Goal: Task Accomplishment & Management: Complete application form

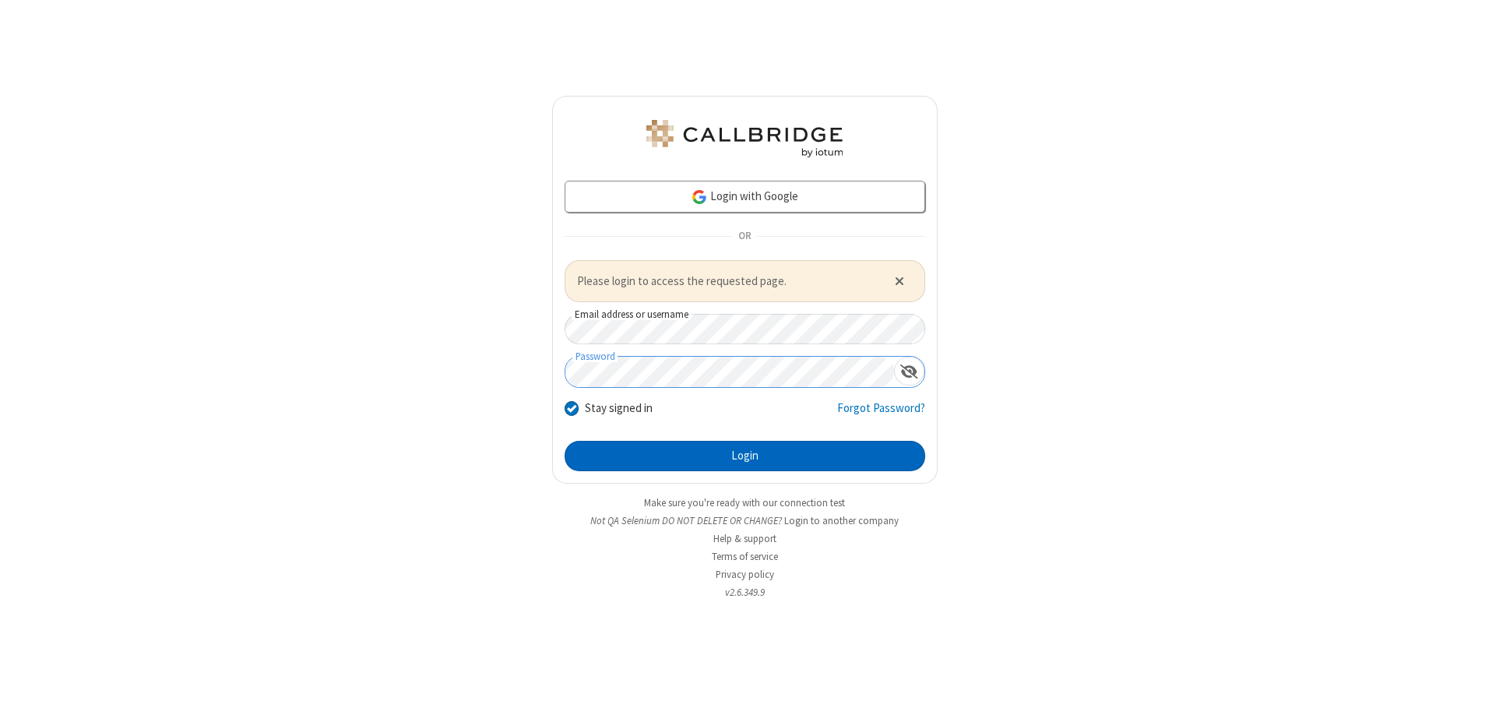
click at [745, 456] on button "Login" at bounding box center [745, 456] width 361 height 31
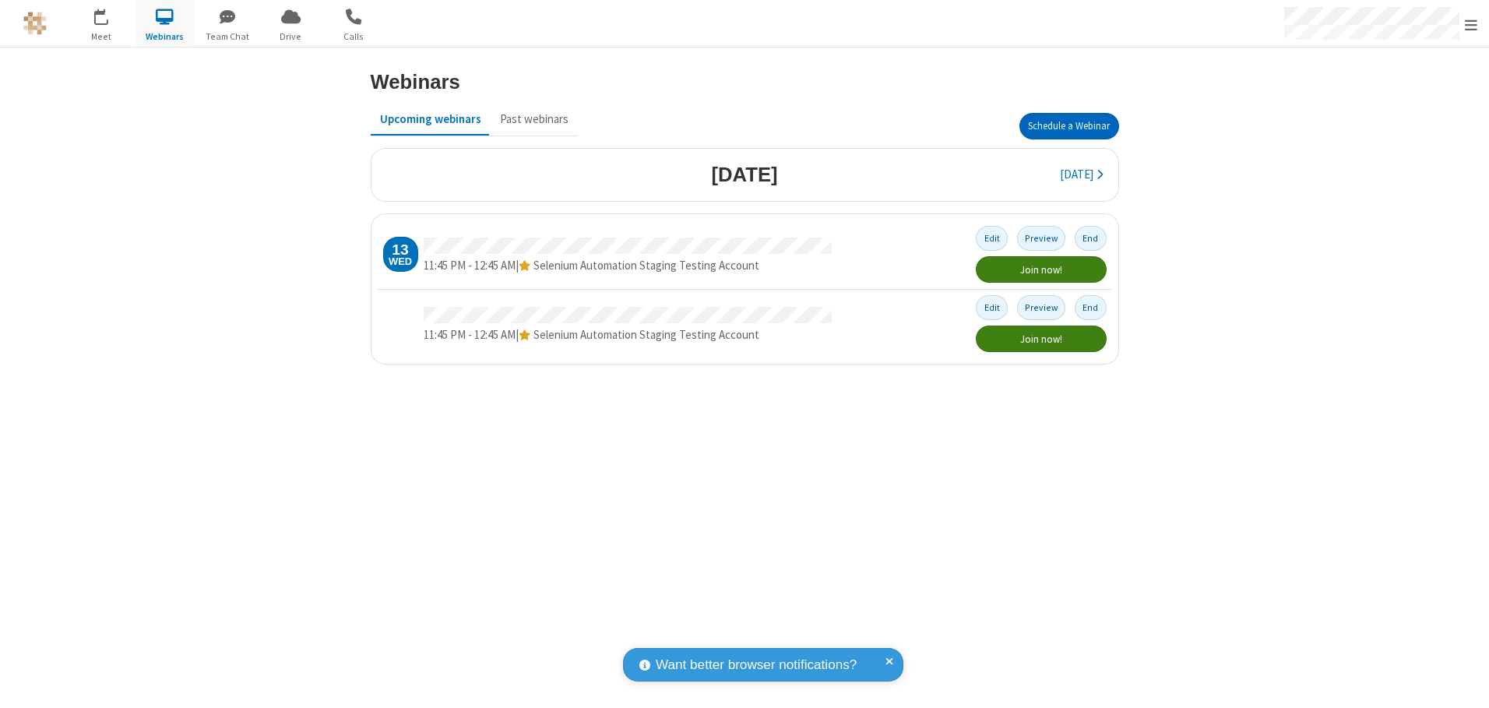
click at [1069, 126] on button "Schedule a Webinar" at bounding box center [1069, 126] width 100 height 26
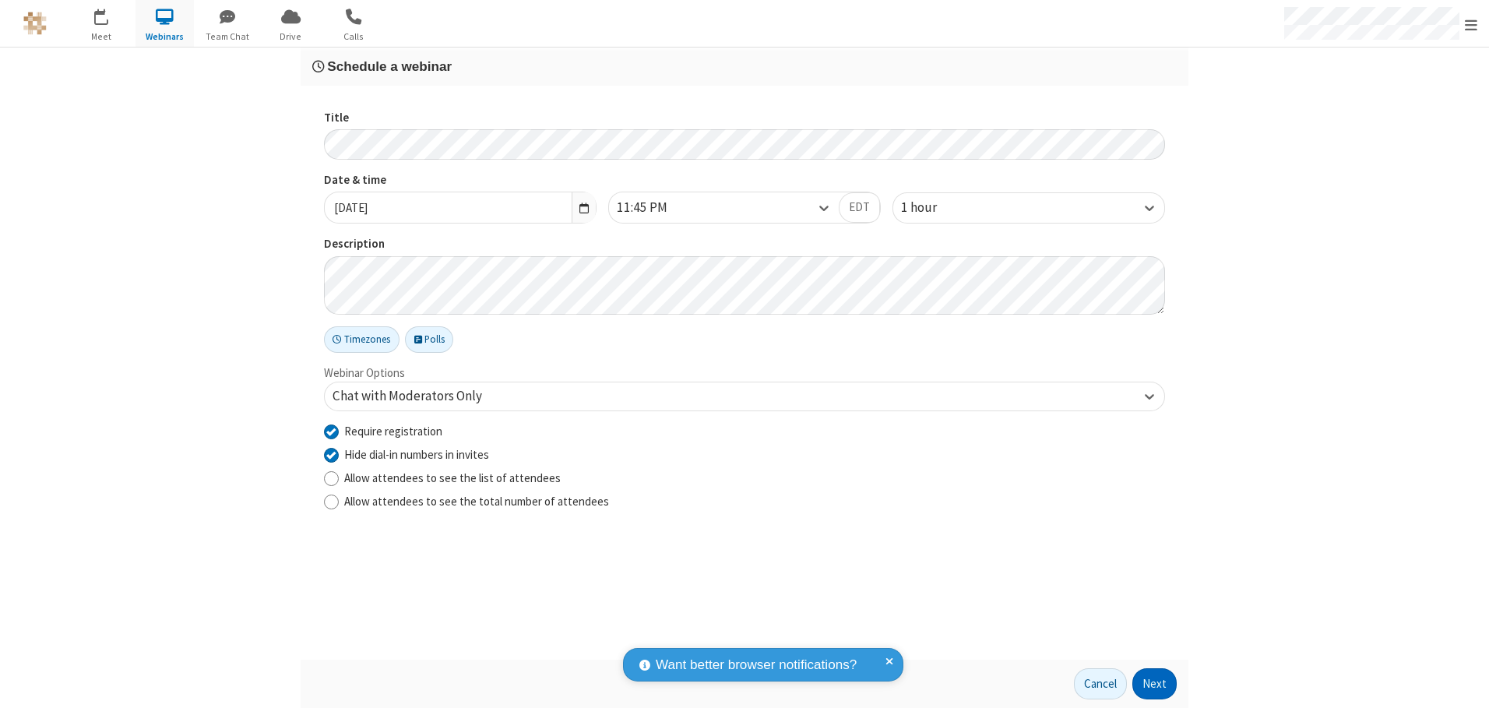
click at [1155, 684] on button "Next" at bounding box center [1154, 683] width 44 height 31
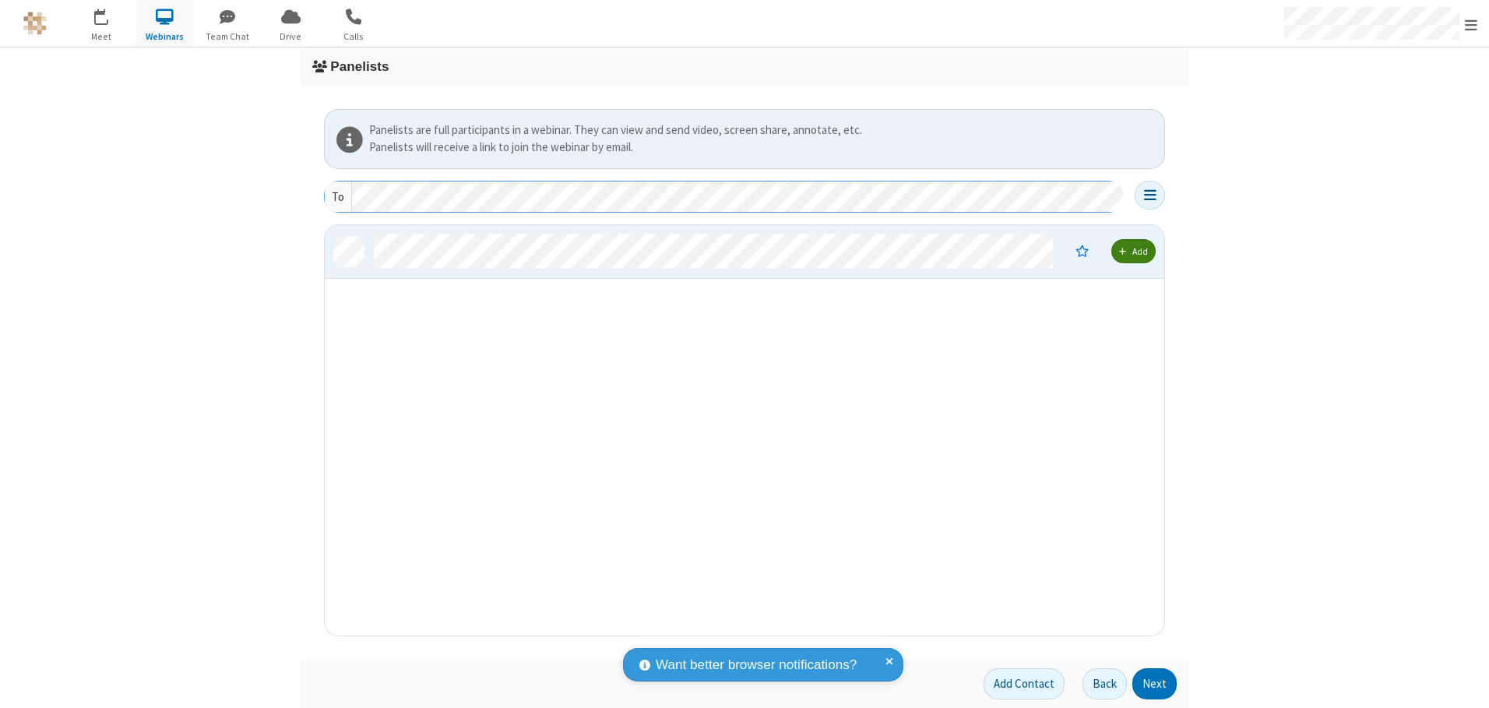
scroll to position [399, 828]
click at [1155, 684] on button "Next" at bounding box center [1154, 683] width 44 height 31
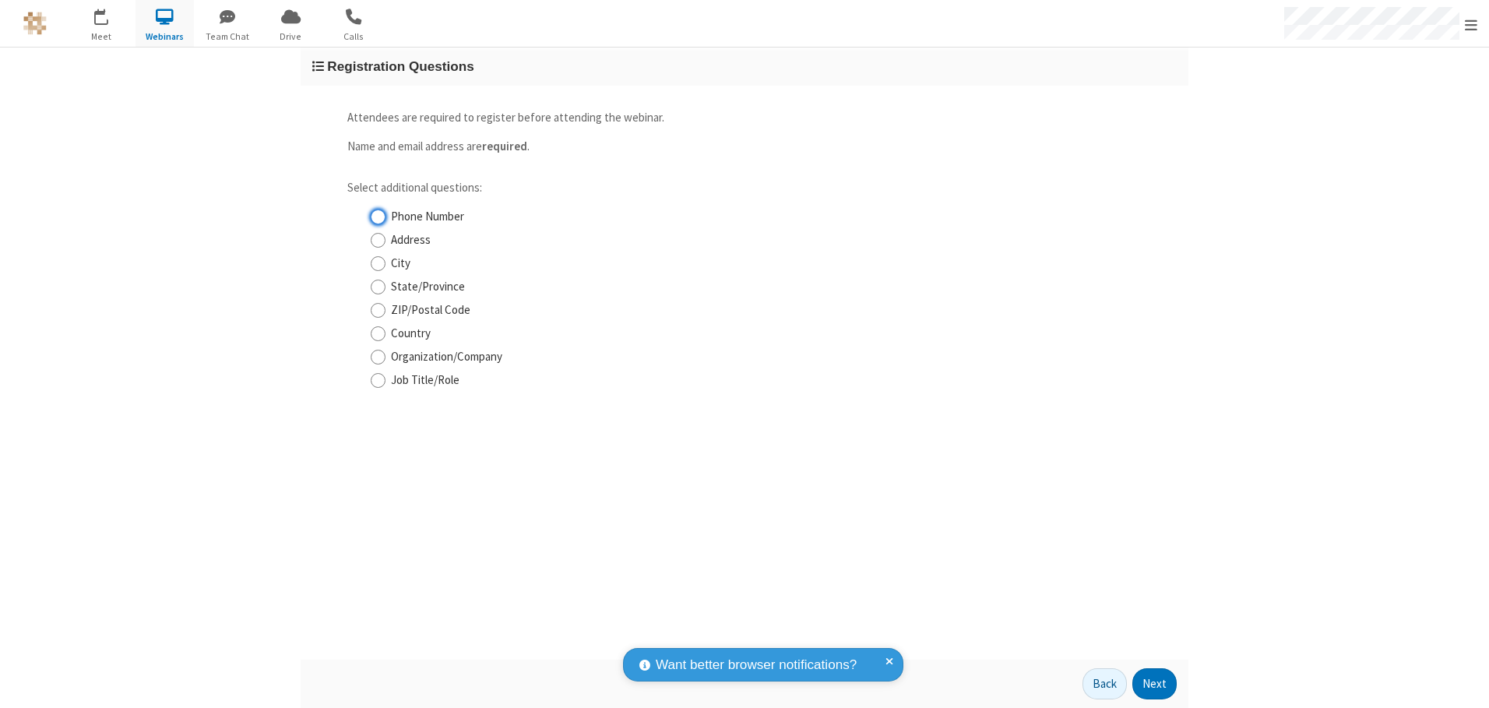
click at [378, 217] on input "Phone Number" at bounding box center [378, 217] width 15 height 16
checkbox input "true"
click at [1155, 684] on button "Next" at bounding box center [1154, 683] width 44 height 31
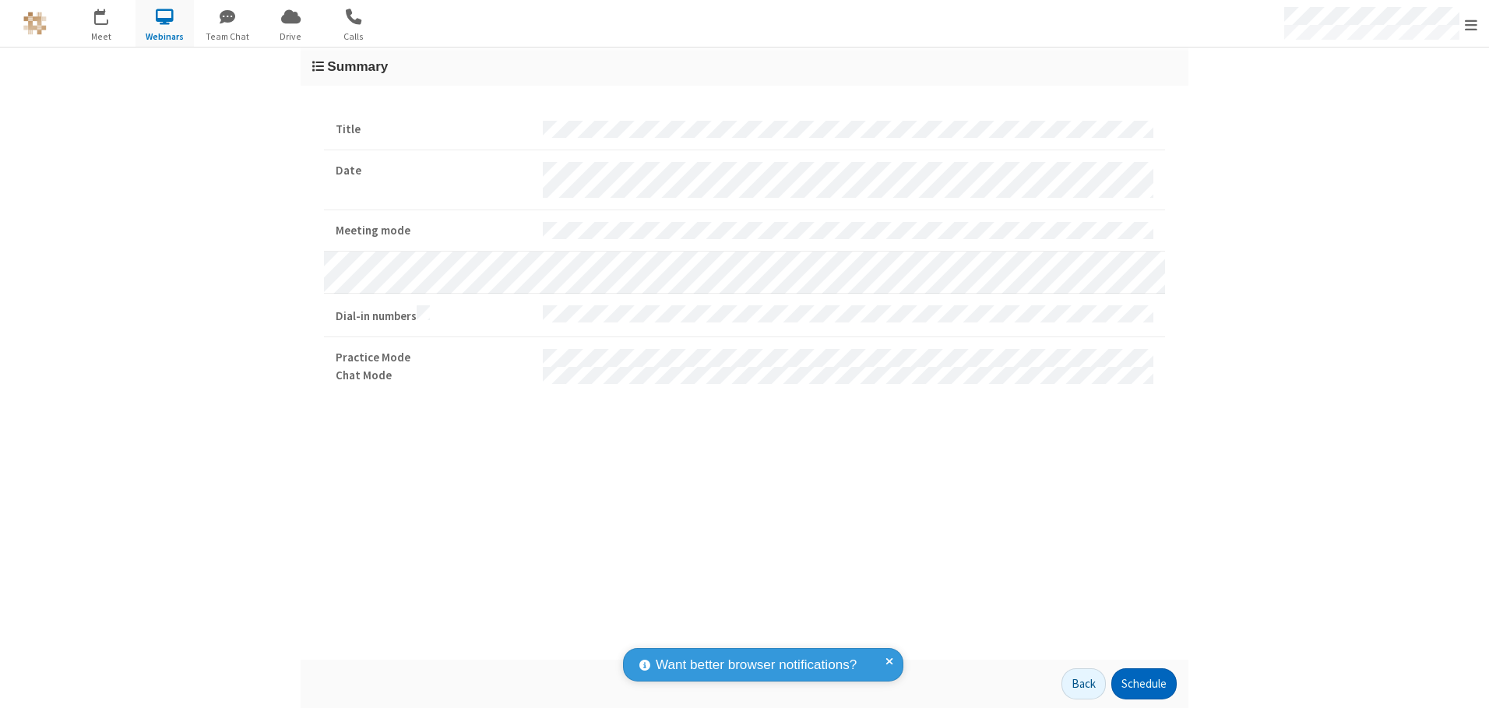
click at [1143, 684] on button "Schedule" at bounding box center [1143, 683] width 65 height 31
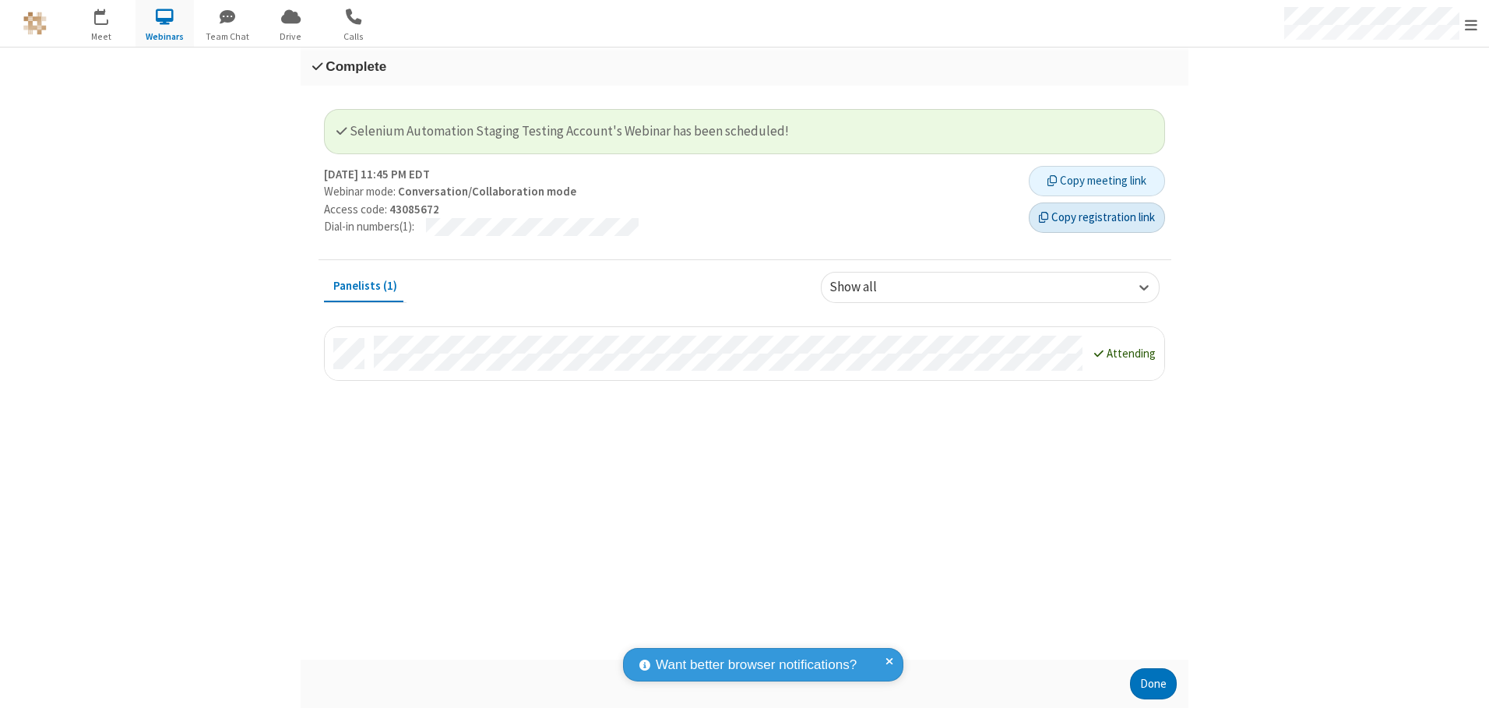
click at [1097, 217] on button "Copy registration link" at bounding box center [1097, 217] width 136 height 31
click at [1153, 684] on button "Done" at bounding box center [1153, 683] width 47 height 31
